Goal: Check status: Check status

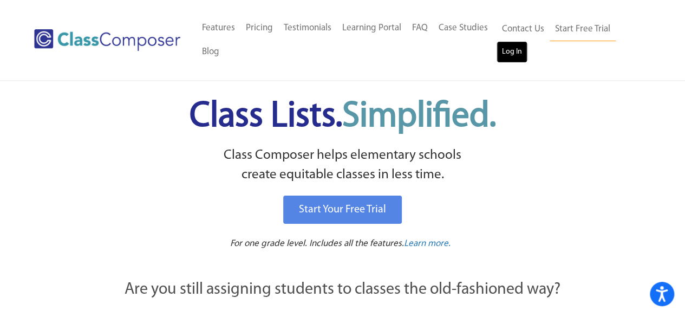
click at [516, 51] on link "Log In" at bounding box center [511, 52] width 31 height 22
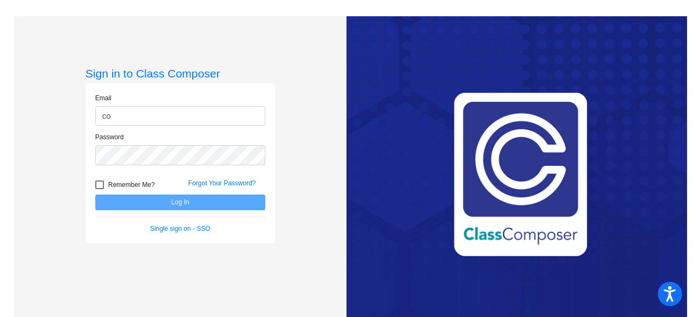
type input "[PERSON_NAME][EMAIL_ADDRESS][PERSON_NAME][DOMAIN_NAME]"
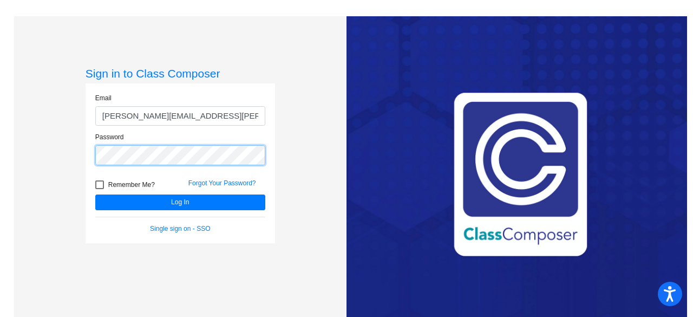
click at [95, 194] on button "Log In" at bounding box center [180, 202] width 170 height 16
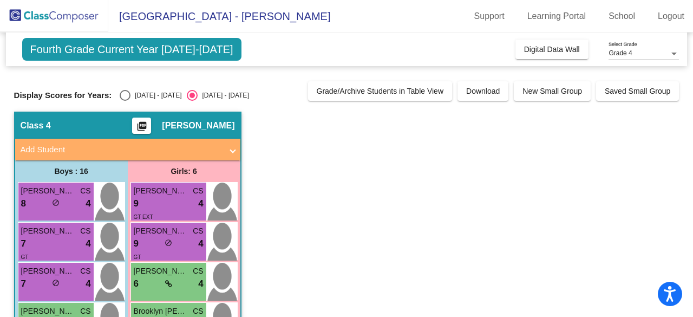
click at [204, 46] on span "Fourth Grade Current Year [DATE]-[DATE]" at bounding box center [131, 49] width 219 height 23
click at [122, 96] on div "Select an option" at bounding box center [125, 95] width 11 height 11
click at [125, 101] on input "[DATE] - [DATE]" at bounding box center [125, 101] width 1 height 1
radio input "true"
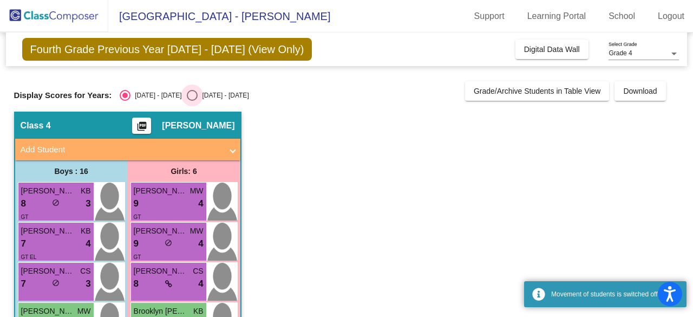
click at [187, 92] on div "Select an option" at bounding box center [192, 95] width 11 height 11
click at [192, 101] on input "[DATE] - [DATE]" at bounding box center [192, 101] width 1 height 1
radio input "true"
